Goal: Transaction & Acquisition: Purchase product/service

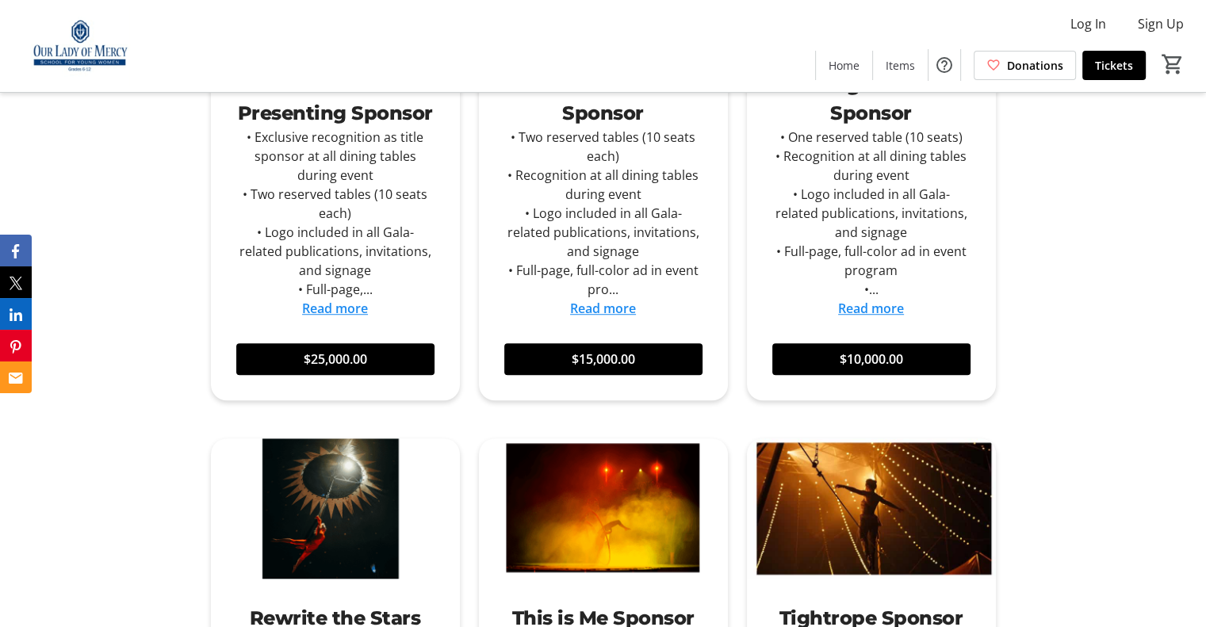
scroll to position [334, 0]
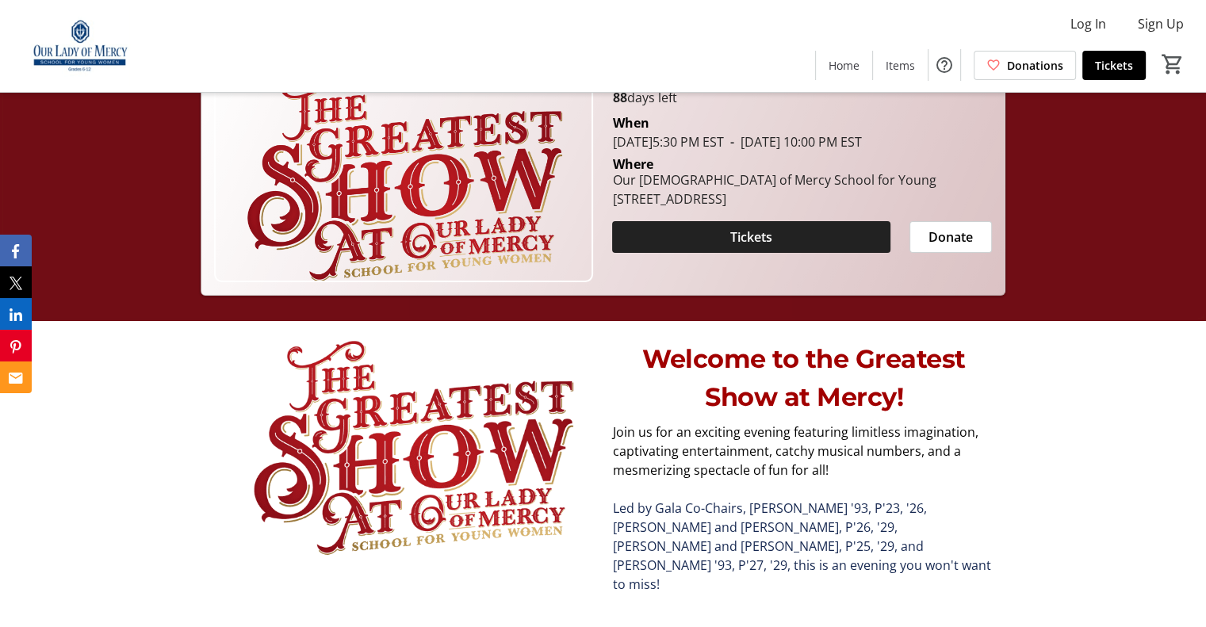
click at [727, 224] on span at bounding box center [751, 237] width 278 height 38
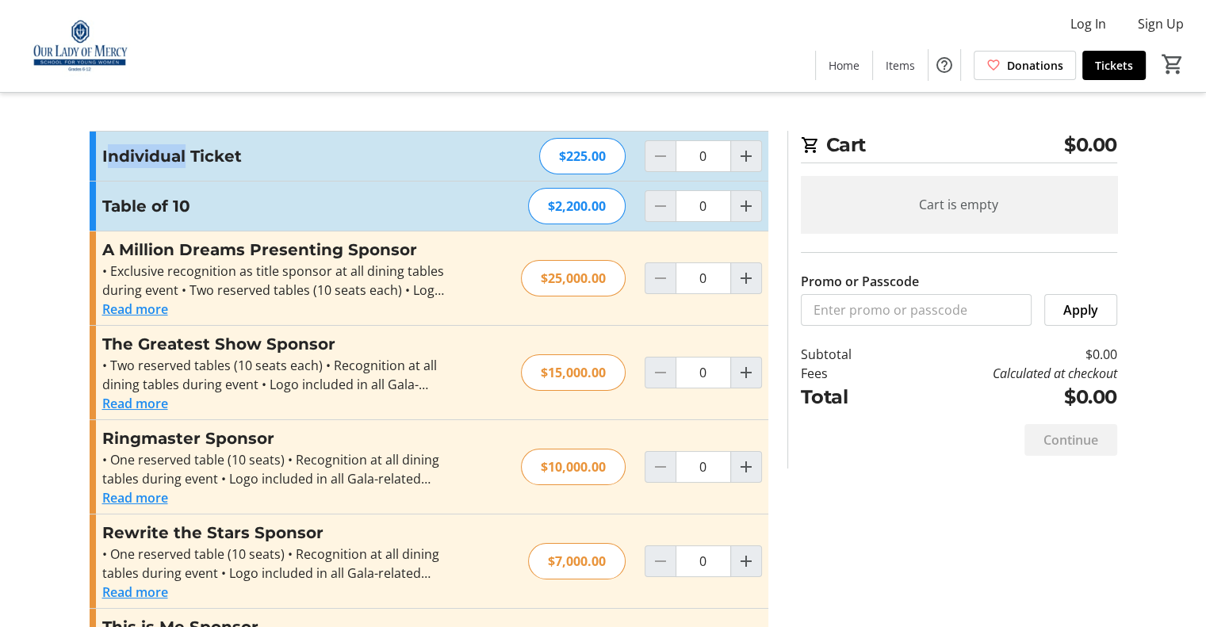
drag, startPoint x: 106, startPoint y: 162, endPoint x: 186, endPoint y: 147, distance: 80.7
click at [186, 147] on h3 "Individual Ticket" at bounding box center [275, 156] width 347 height 24
click at [231, 184] on div "Table of 10 $2,200.00 0" at bounding box center [429, 206] width 679 height 49
drag, startPoint x: 257, startPoint y: 155, endPoint x: 122, endPoint y: 170, distance: 135.7
click at [122, 170] on div "Individual Ticket $225.00 0" at bounding box center [429, 156] width 679 height 49
